Goal: Information Seeking & Learning: Learn about a topic

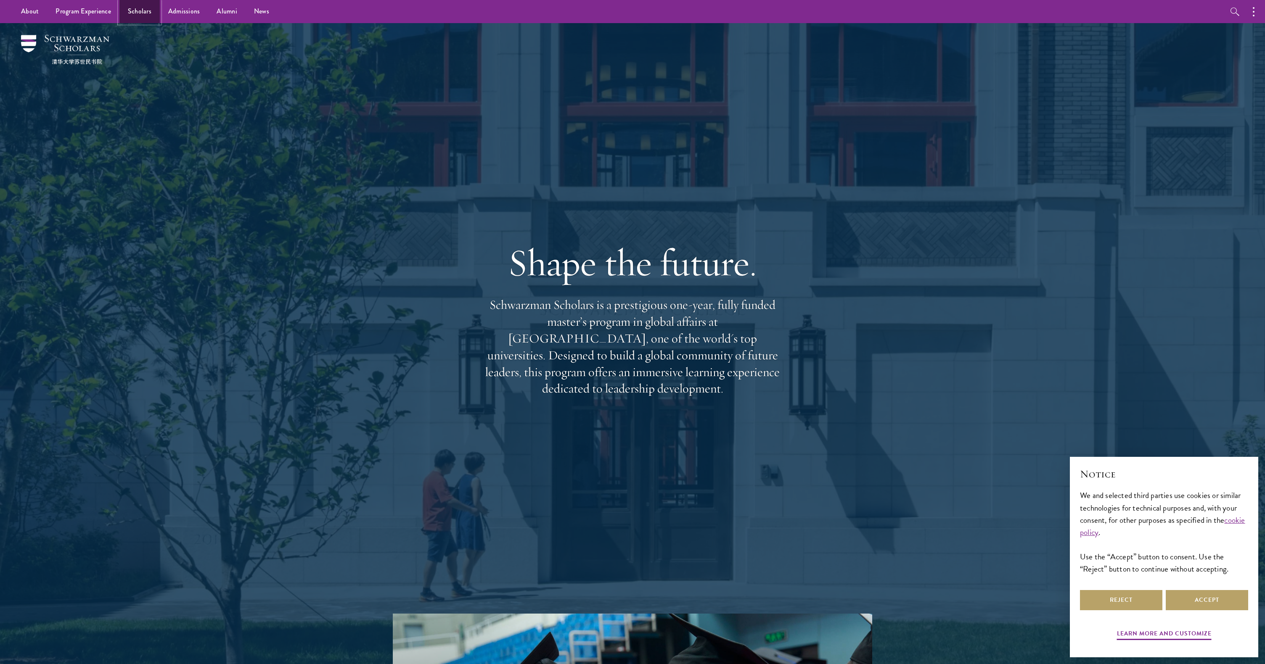
click at [131, 7] on link "Scholars" at bounding box center [139, 11] width 40 height 23
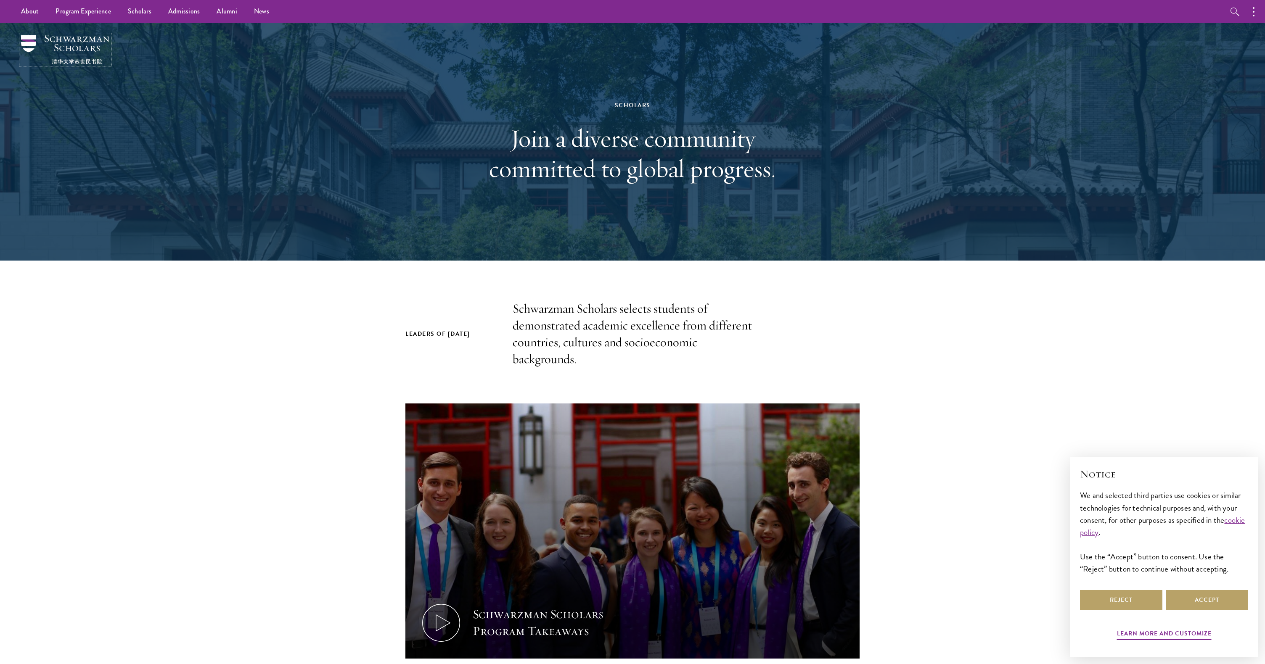
click at [73, 50] on img at bounding box center [65, 49] width 88 height 29
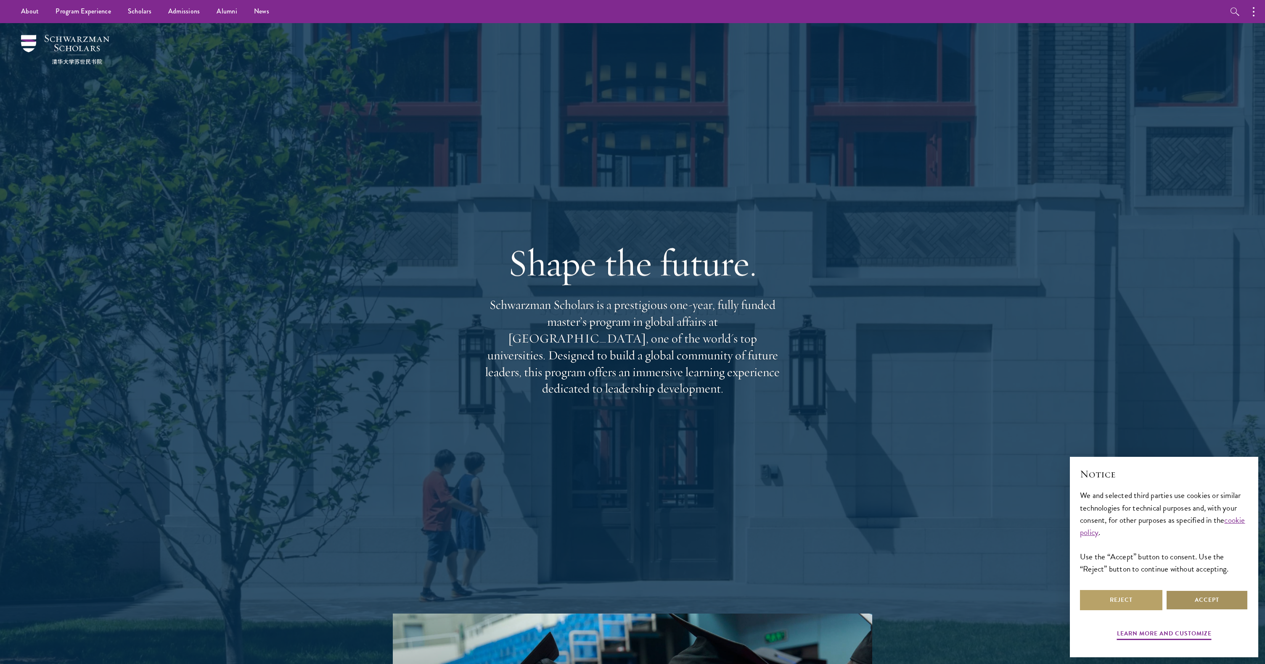
click at [1196, 598] on button "Accept" at bounding box center [1207, 600] width 82 height 20
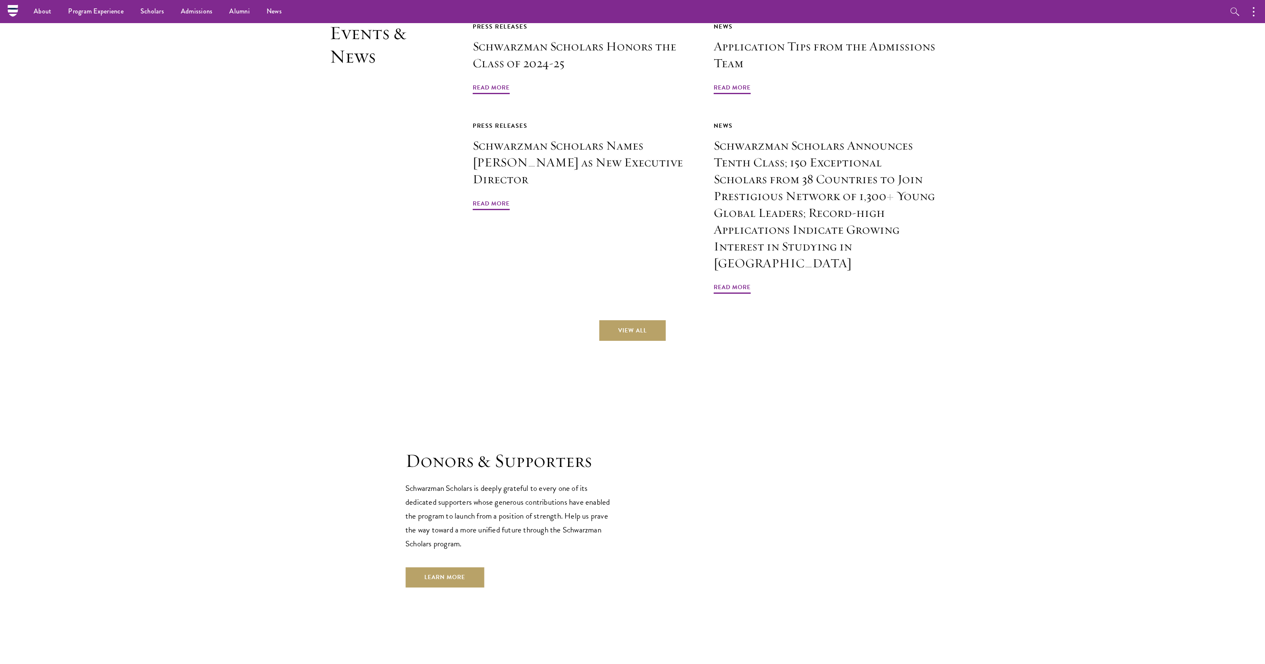
scroll to position [2504, 0]
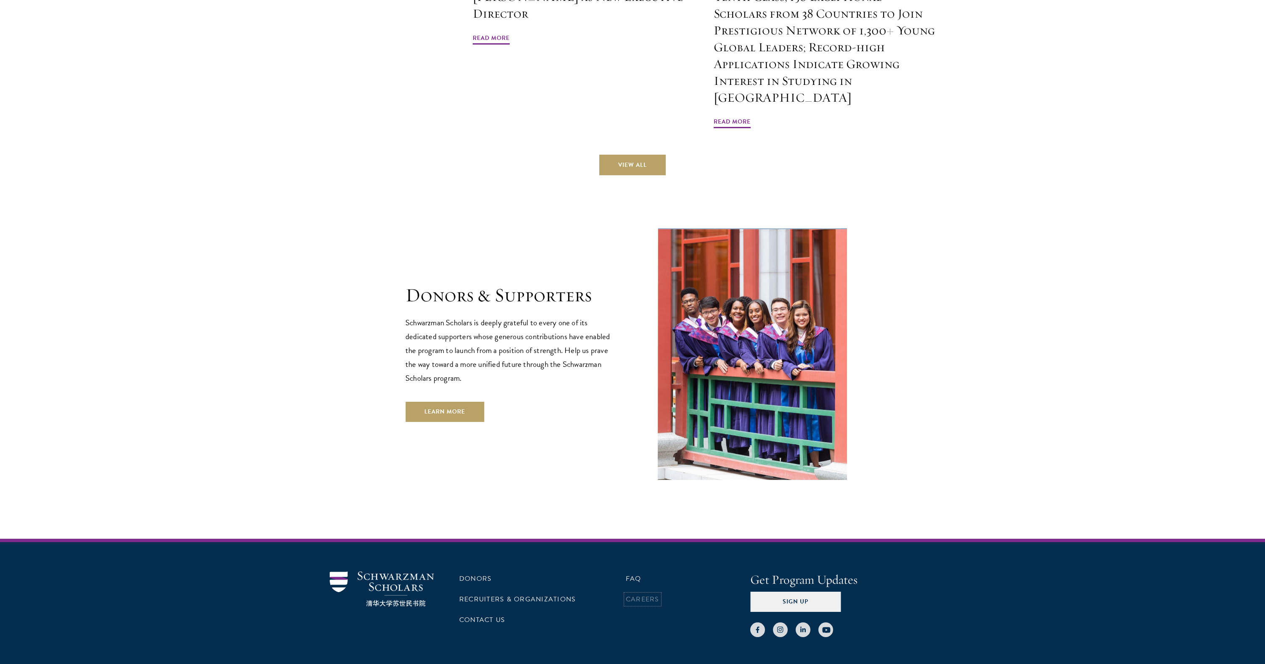
click at [644, 595] on link "Careers" at bounding box center [643, 600] width 34 height 10
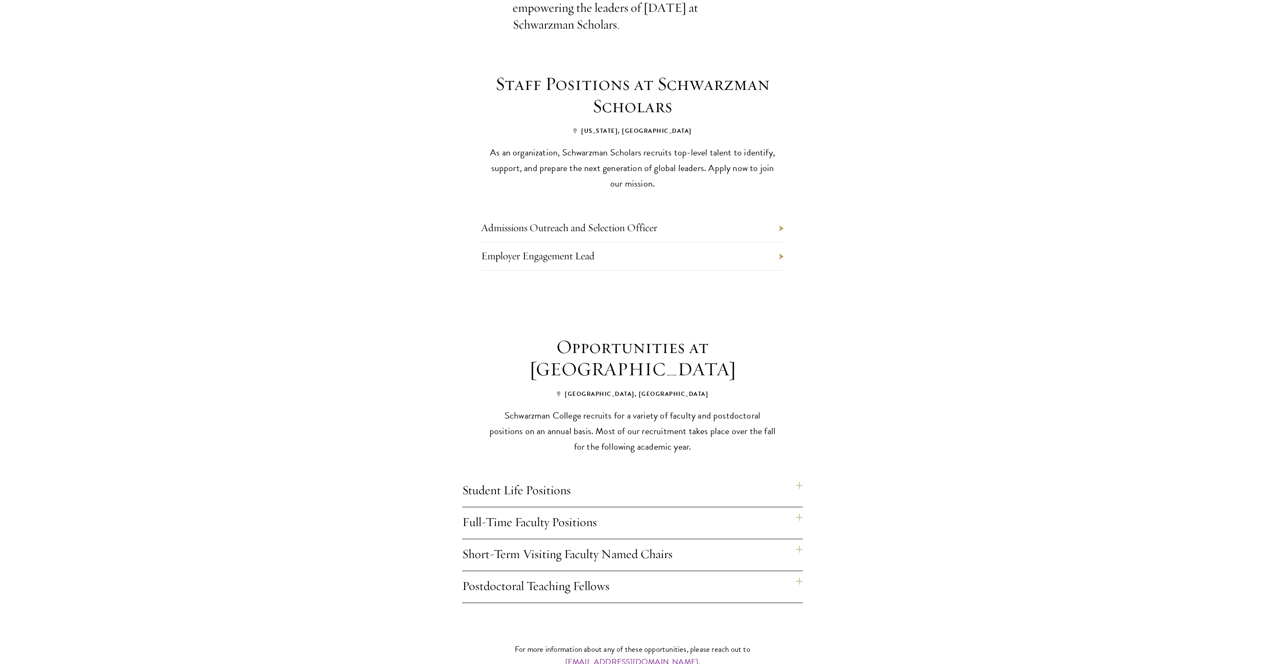
scroll to position [498, 0]
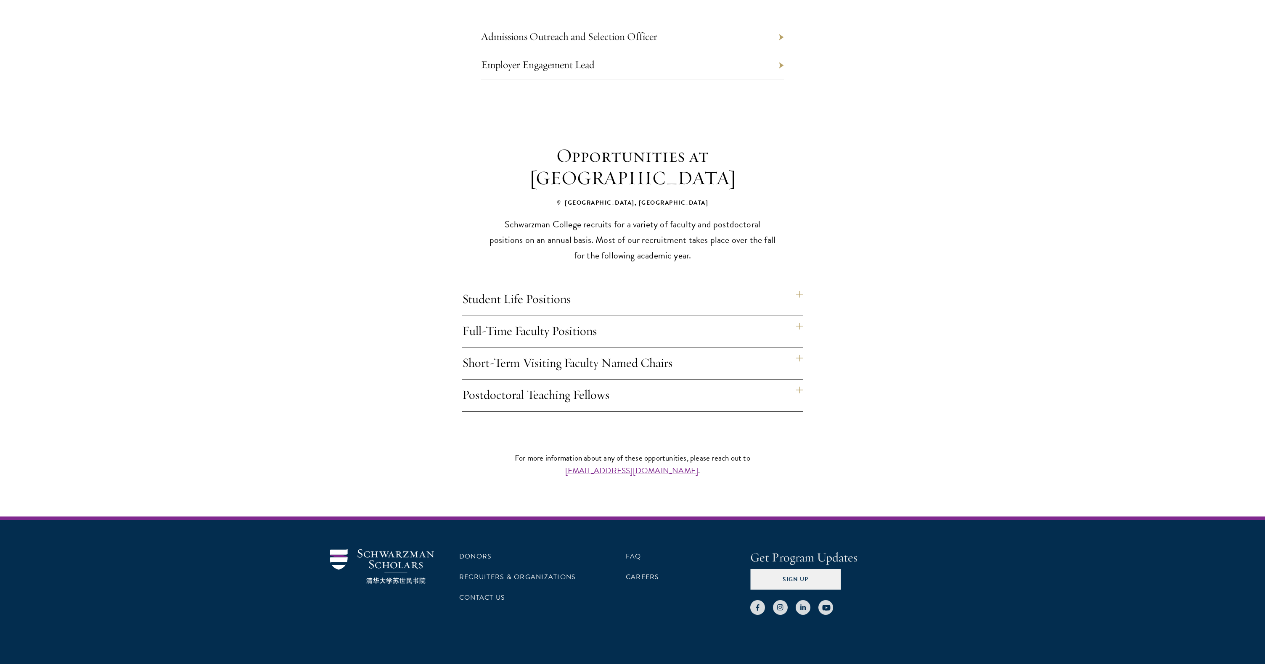
click at [674, 316] on h4 "Full-Time Faculty Positions" at bounding box center [632, 332] width 341 height 32
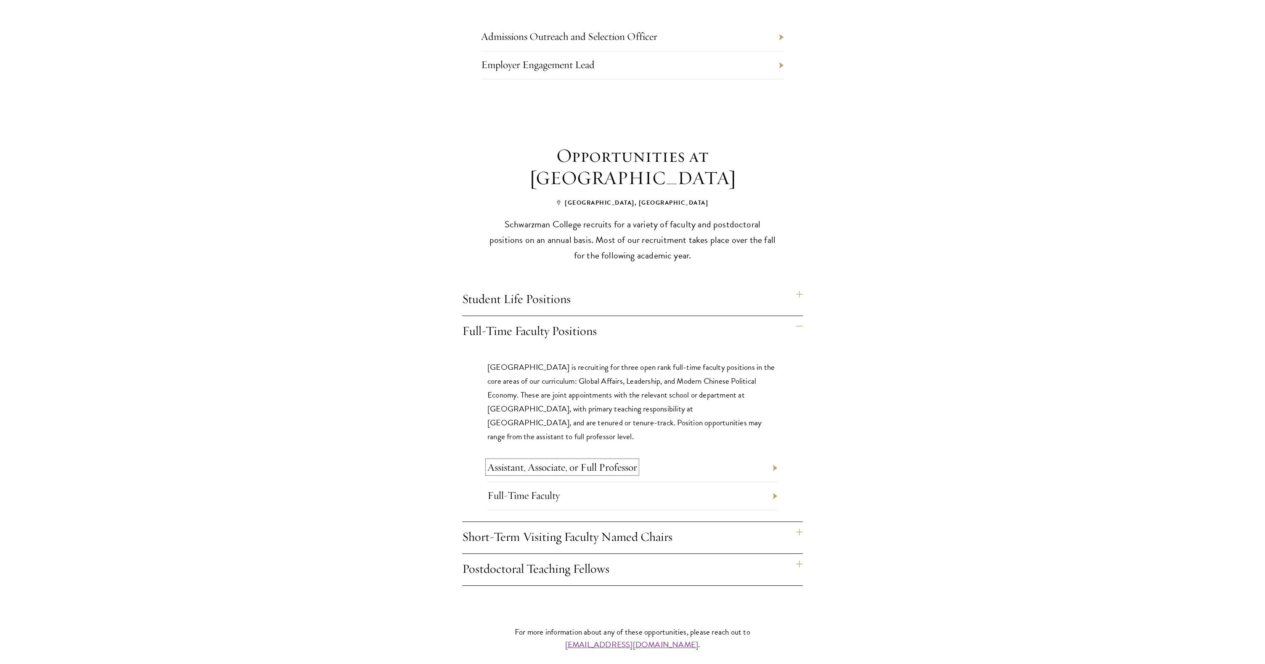
drag, startPoint x: 628, startPoint y: 440, endPoint x: 630, endPoint y: 430, distance: 10.6
click at [628, 461] on link "Assistant, Associate, or Full Professor" at bounding box center [562, 467] width 150 height 13
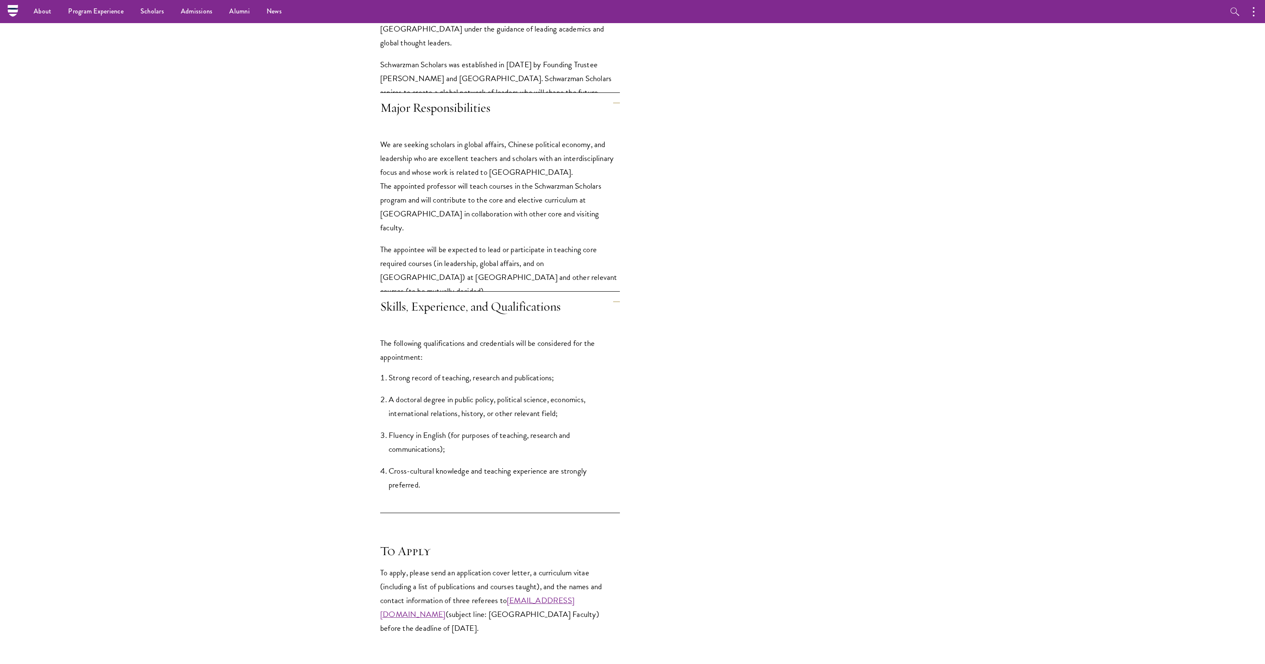
scroll to position [827, 0]
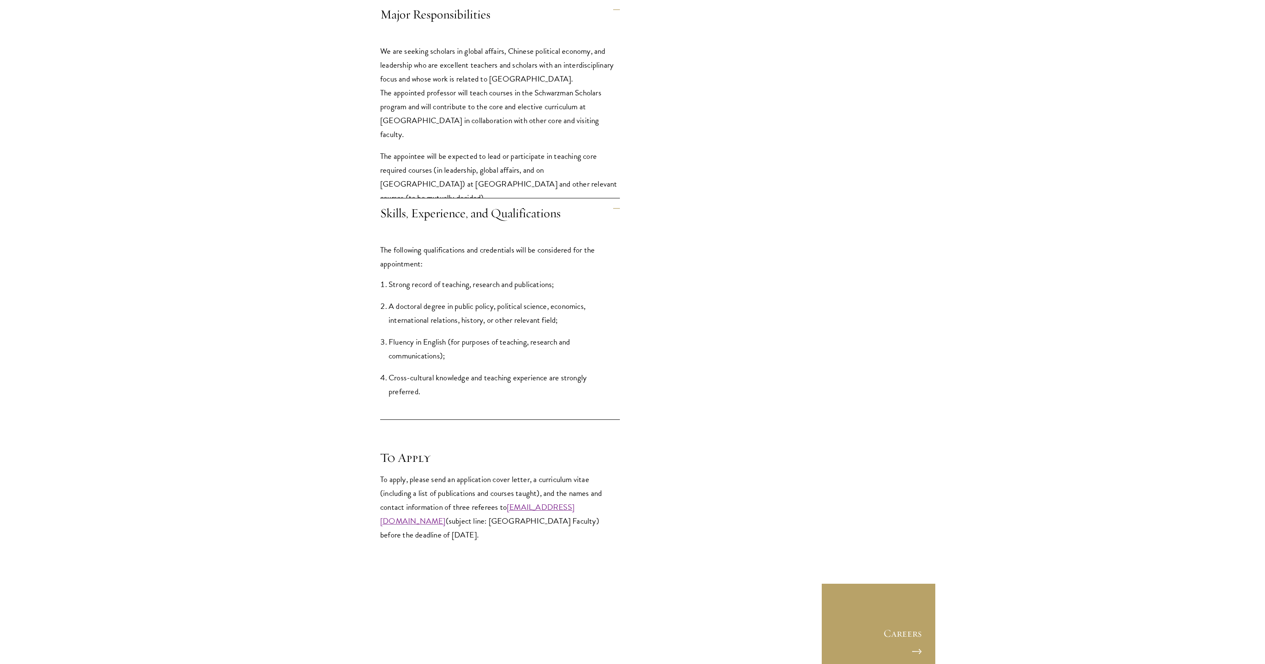
click at [706, 152] on div "Position Summary [GEOGRAPHIC_DATA] is recruiting full-time tenured or tenure-tr…" at bounding box center [552, 12] width 444 height 1059
